Goal: Information Seeking & Learning: Learn about a topic

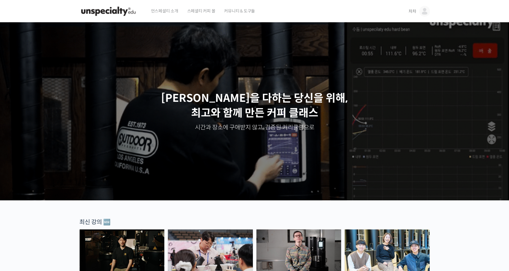
click at [420, 16] on link "차차" at bounding box center [419, 11] width 21 height 23
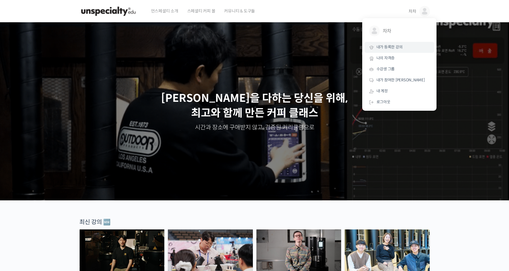
click at [393, 49] on span "내가 등록한 강의" at bounding box center [389, 47] width 26 height 5
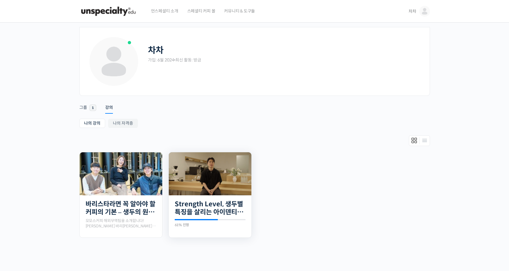
click at [223, 179] on img at bounding box center [210, 173] width 83 height 43
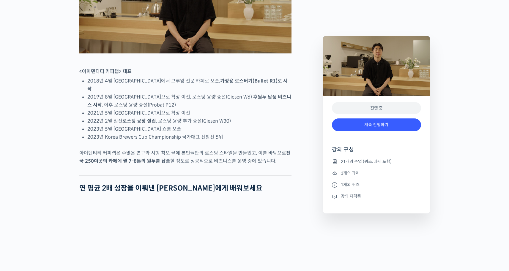
scroll to position [381, 0]
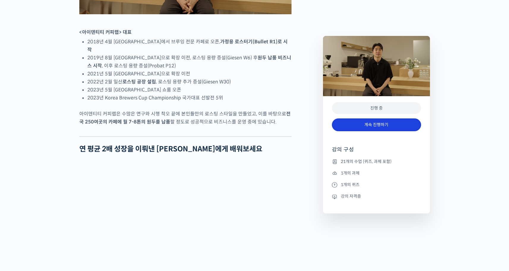
click at [383, 127] on link "계속 진행하기" at bounding box center [376, 125] width 89 height 13
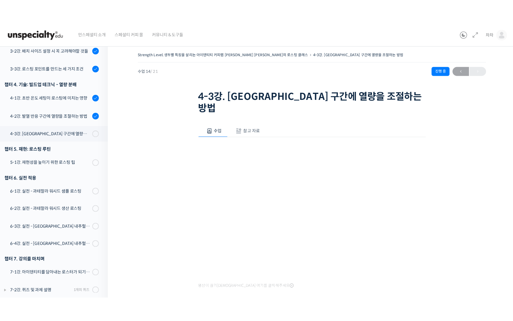
scroll to position [242, 0]
